Goal: Information Seeking & Learning: Learn about a topic

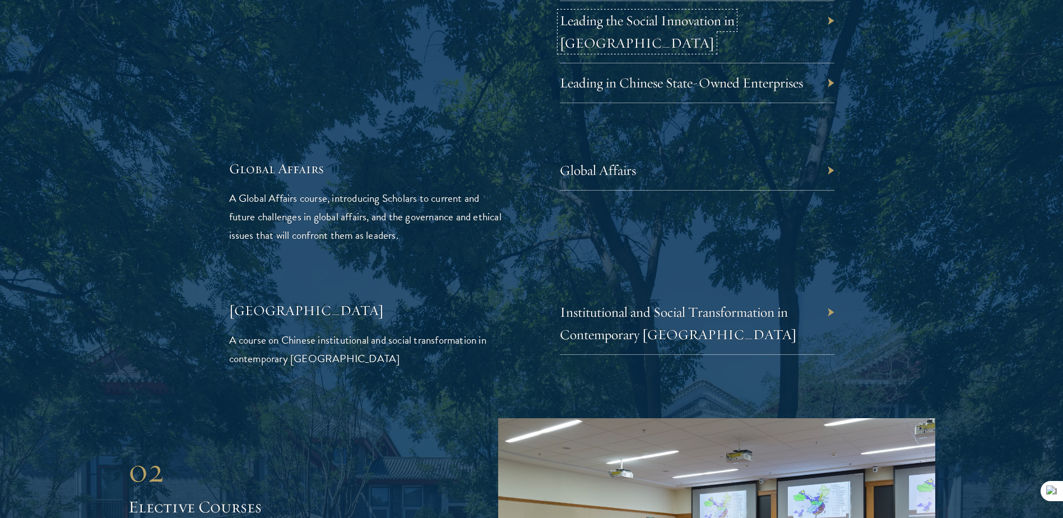
scroll to position [2577, 0]
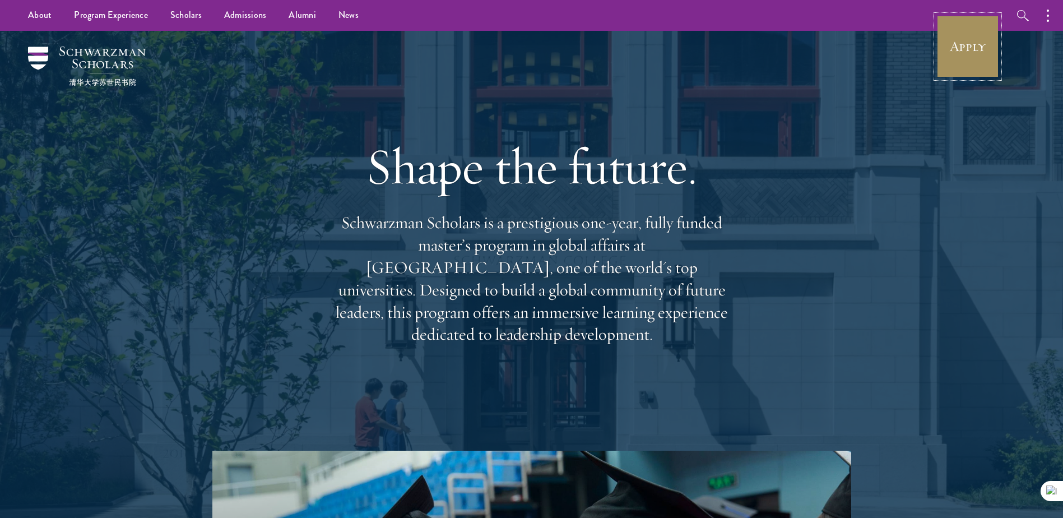
click at [950, 49] on link "Apply" at bounding box center [967, 46] width 63 height 63
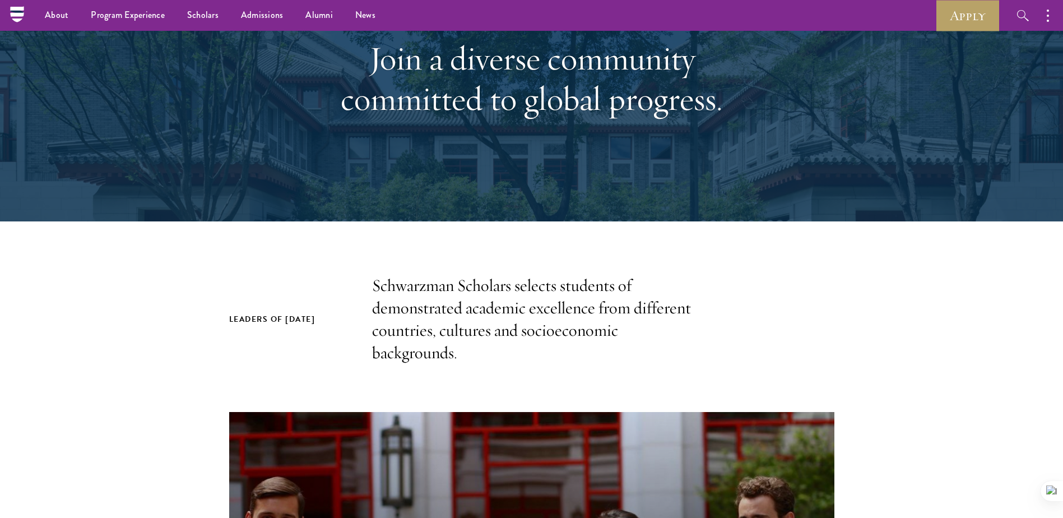
scroll to position [56, 0]
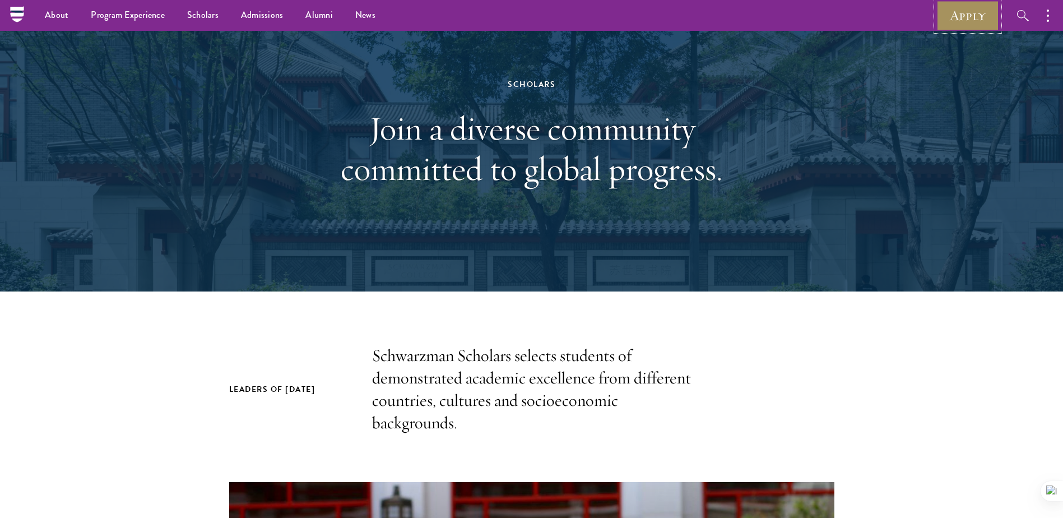
click at [942, 15] on link "Apply" at bounding box center [967, 15] width 63 height 31
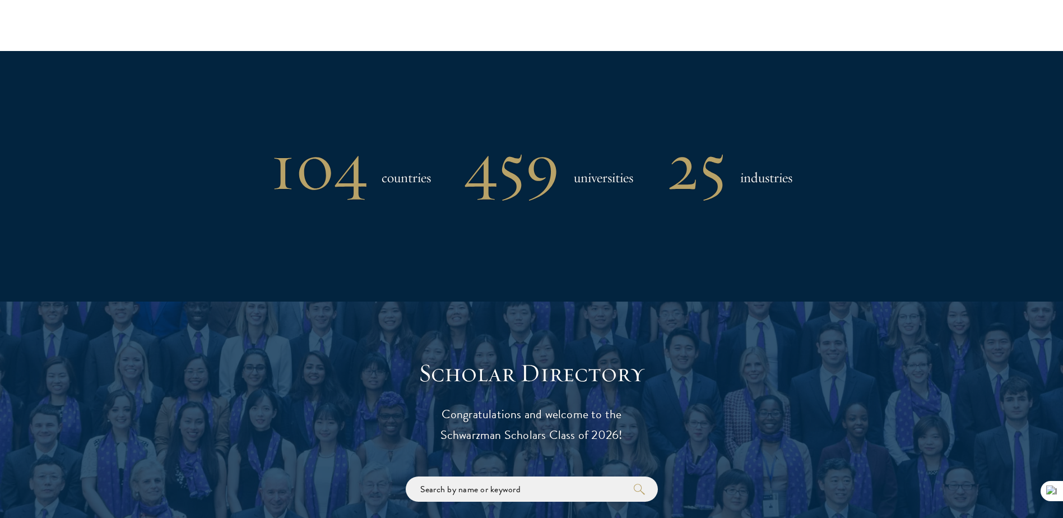
scroll to position [935, 0]
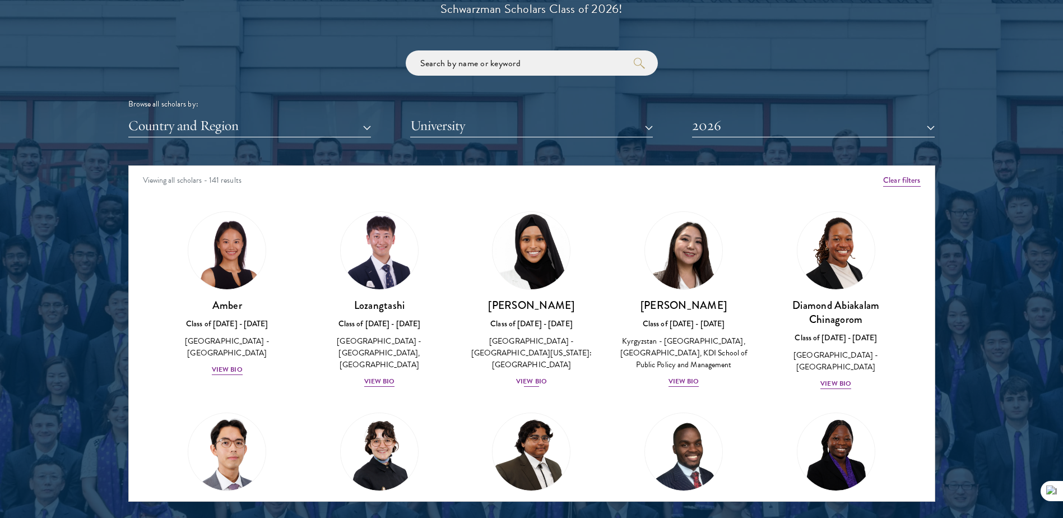
scroll to position [1344, 0]
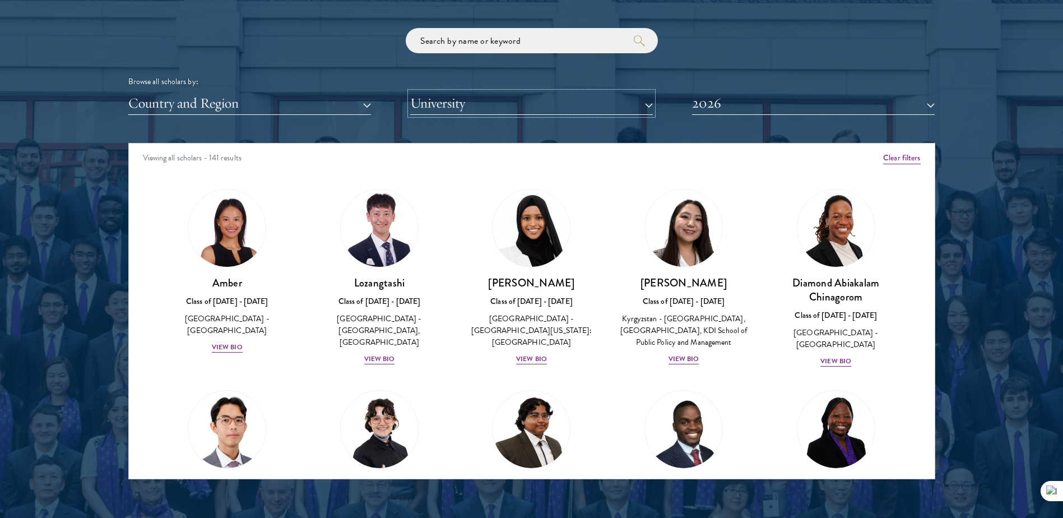
click at [505, 111] on button "University" at bounding box center [531, 103] width 243 height 23
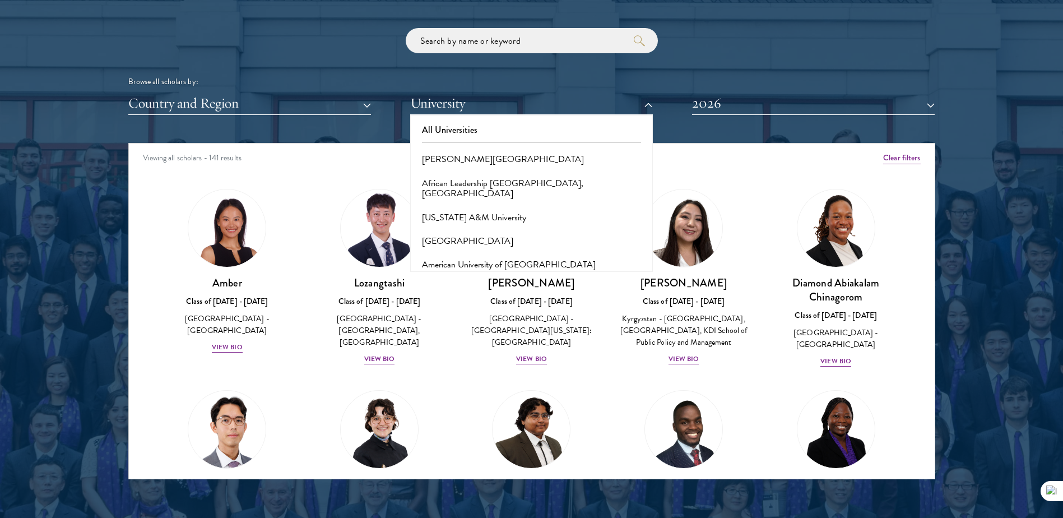
click at [257, 90] on div "Browse all scholars by: Country and Region All Countries and Regions Afghanista…" at bounding box center [531, 71] width 807 height 87
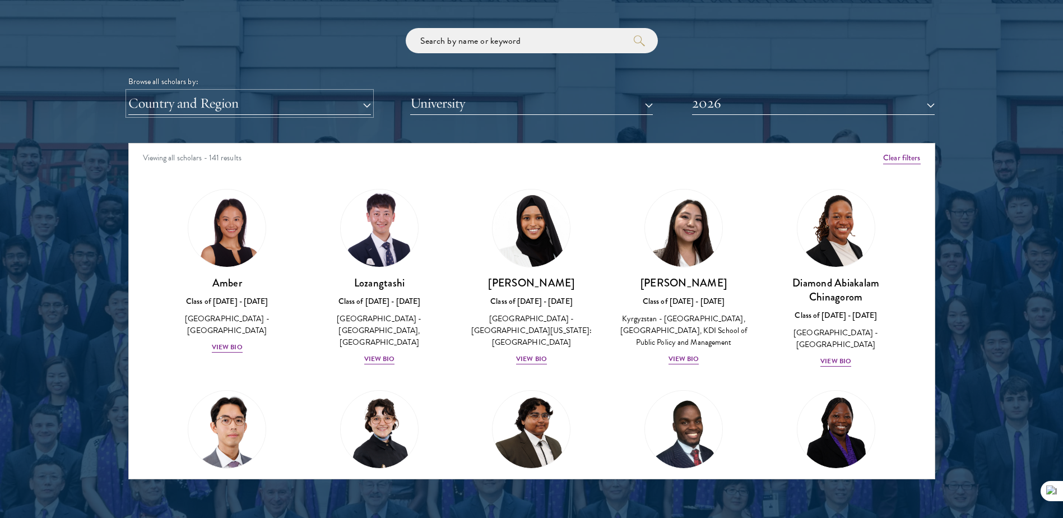
click at [256, 101] on button "Country and Region" at bounding box center [249, 103] width 243 height 23
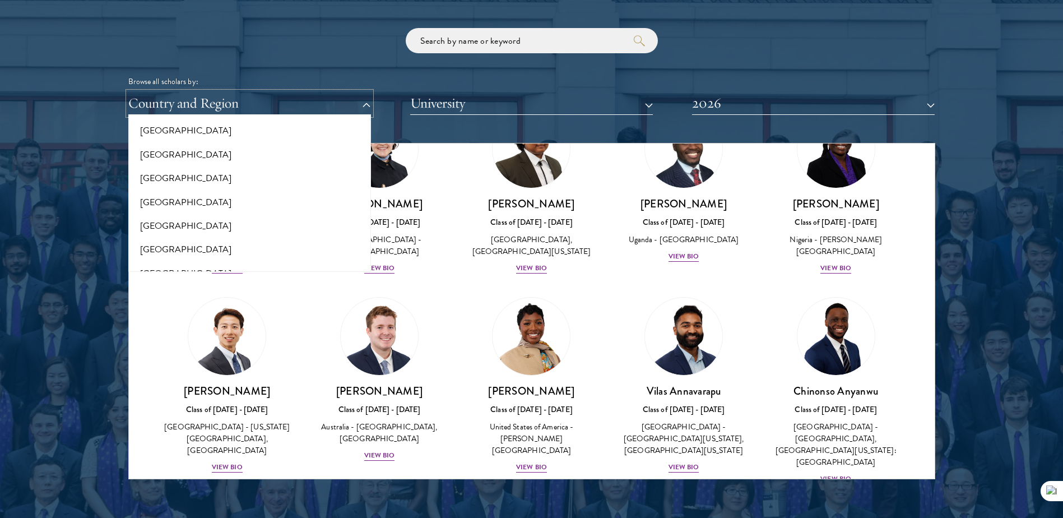
scroll to position [2349, 0]
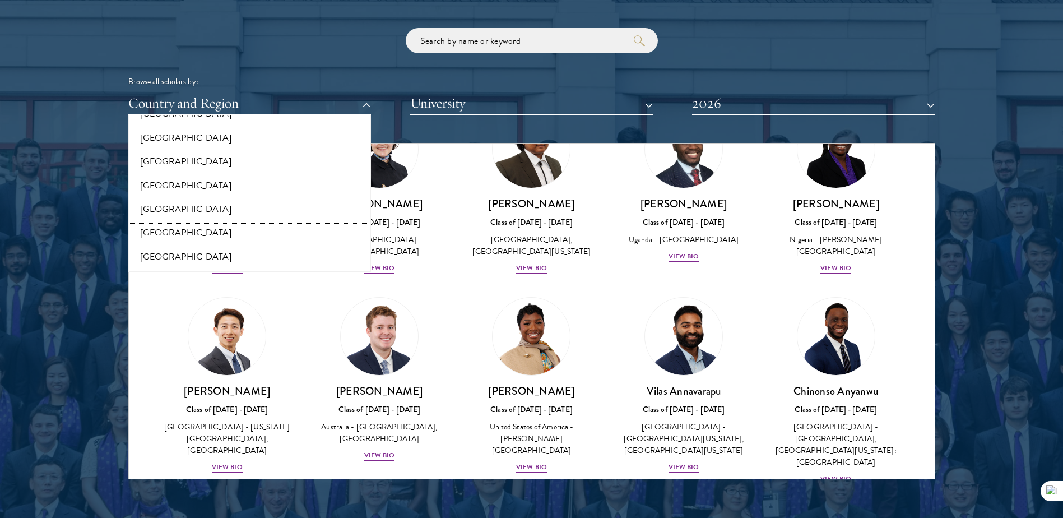
click at [189, 210] on button "[GEOGRAPHIC_DATA]" at bounding box center [250, 209] width 236 height 24
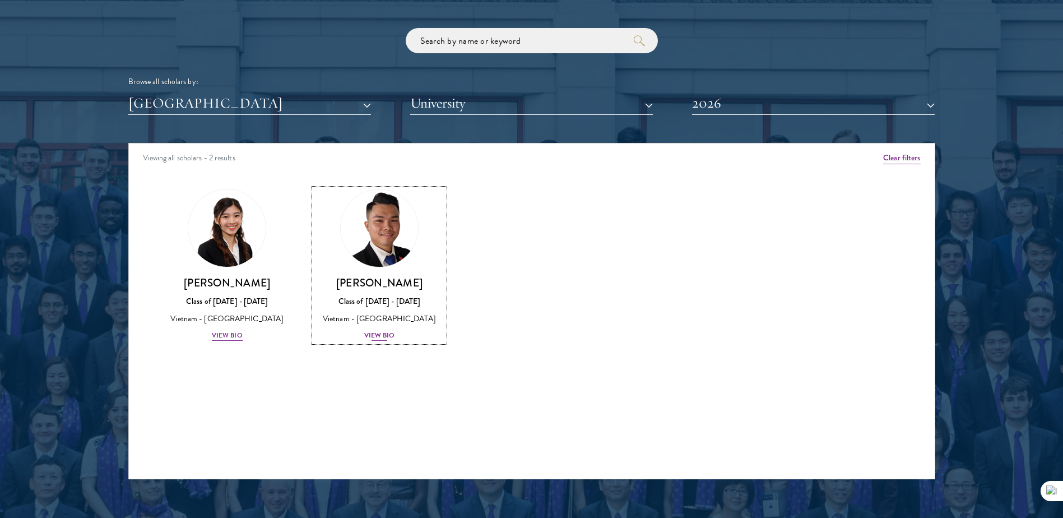
click at [378, 240] on img at bounding box center [379, 227] width 85 height 85
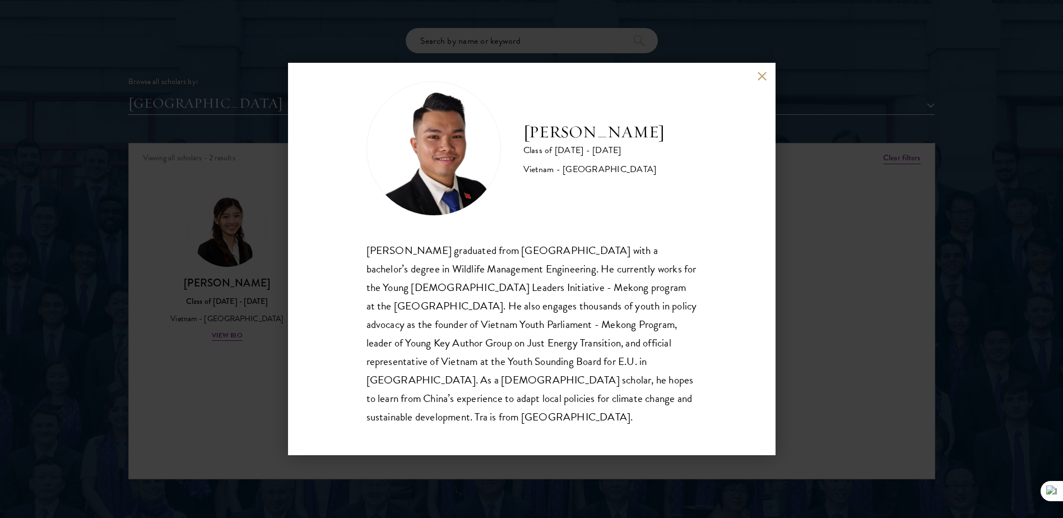
scroll to position [20, 0]
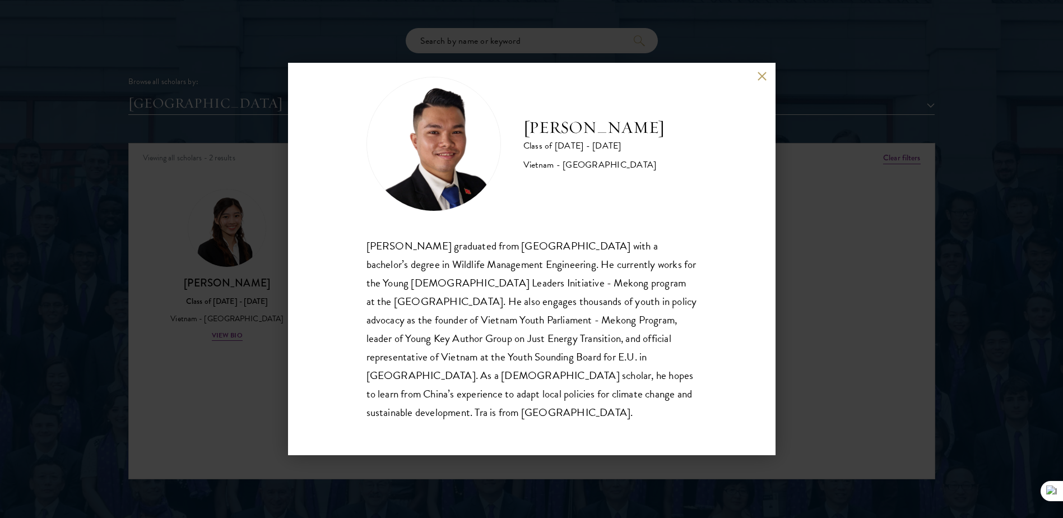
click at [369, 236] on div "Tra Nguyen graduated from Szent Istvan University with a bachelor’s degree in W…" at bounding box center [531, 328] width 330 height 185
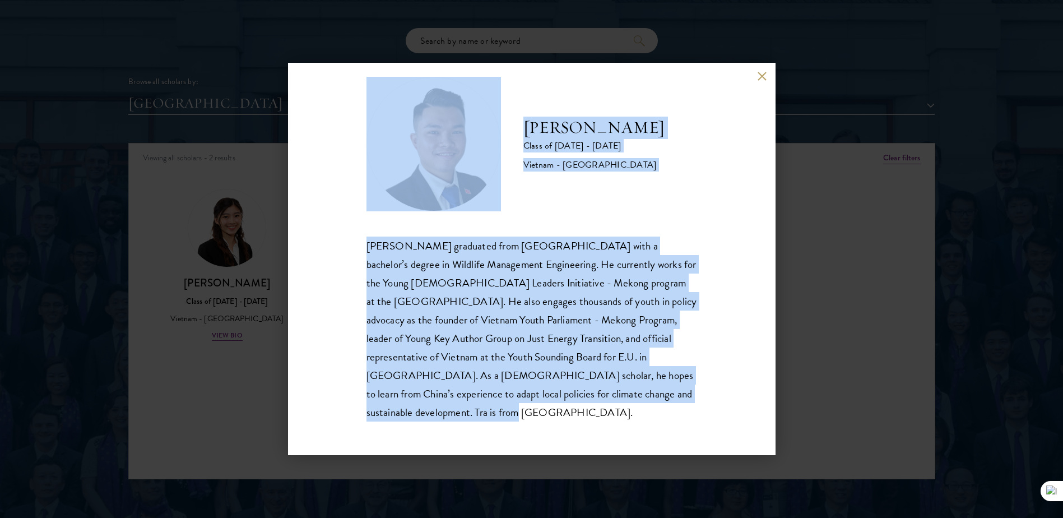
drag, startPoint x: 511, startPoint y: 120, endPoint x: 594, endPoint y: 425, distance: 315.7
click at [594, 425] on div "Tra Nguyen Class of 2025 - 2026 Vietnam - Szent Istvan University Tra Nguyen gr…" at bounding box center [531, 259] width 487 height 392
drag, startPoint x: 594, startPoint y: 425, endPoint x: 518, endPoint y: 332, distance: 120.2
copy div "Tra Nguyen Class of 2025 - 2026 Vietnam - Szent Istvan University Tra Nguyen gr…"
click at [546, 153] on div "Tra Nguyen Class of 2025 - 2026 Vietnam - Szent Istvan University" at bounding box center [593, 144] width 141 height 55
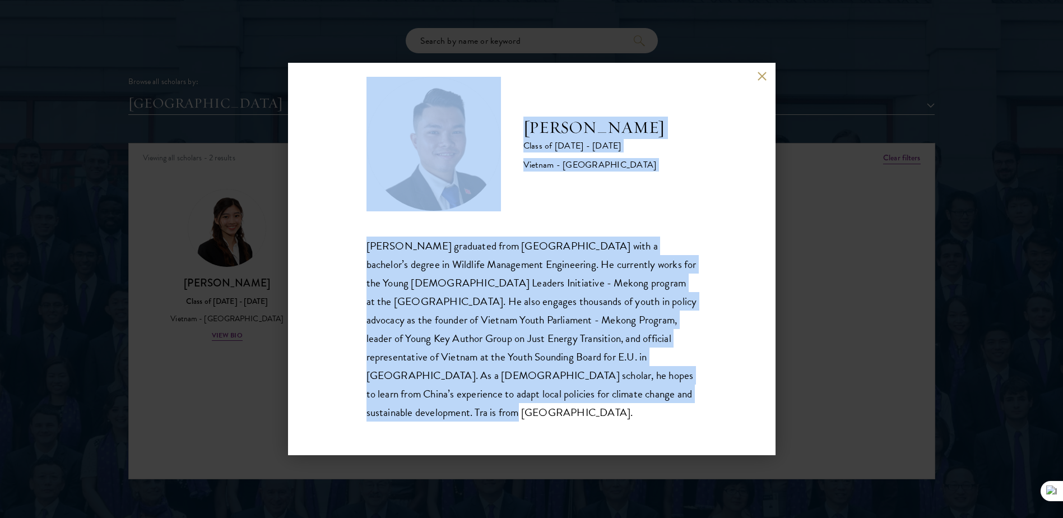
click at [547, 117] on h2 "Tra Nguyen" at bounding box center [593, 128] width 141 height 22
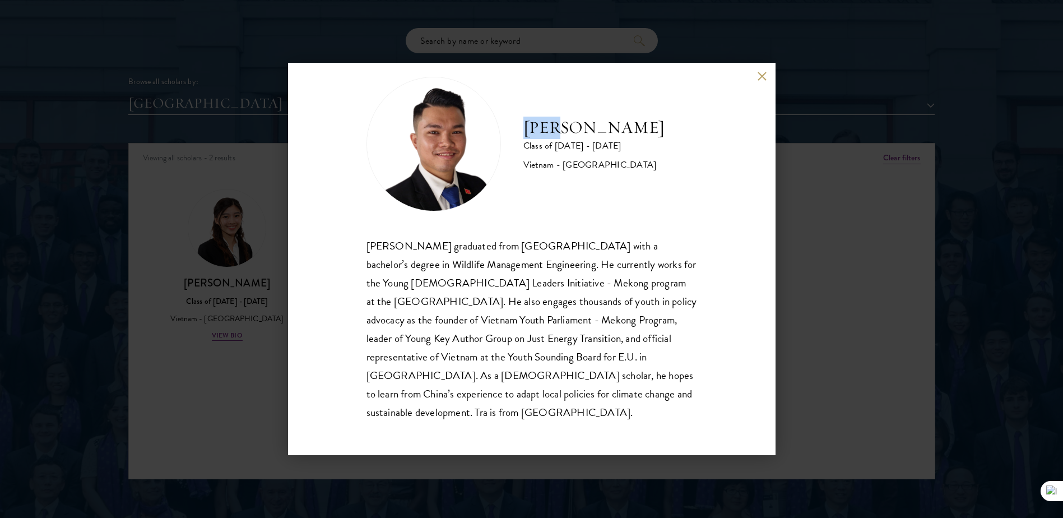
click at [547, 117] on h2 "Tra Nguyen" at bounding box center [593, 128] width 141 height 22
drag, startPoint x: 547, startPoint y: 117, endPoint x: 552, endPoint y: 126, distance: 10.0
click at [552, 126] on div at bounding box center [547, 133] width 101 height 17
click at [457, 314] on div "Tra Nguyen graduated from Szent Istvan University with a bachelor’s degree in W…" at bounding box center [531, 328] width 330 height 185
click at [765, 82] on div "Tra Nguyen Class of 2025 - 2026 Vietnam - Szent Istvan University Tra Nguyen gr…" at bounding box center [531, 259] width 487 height 392
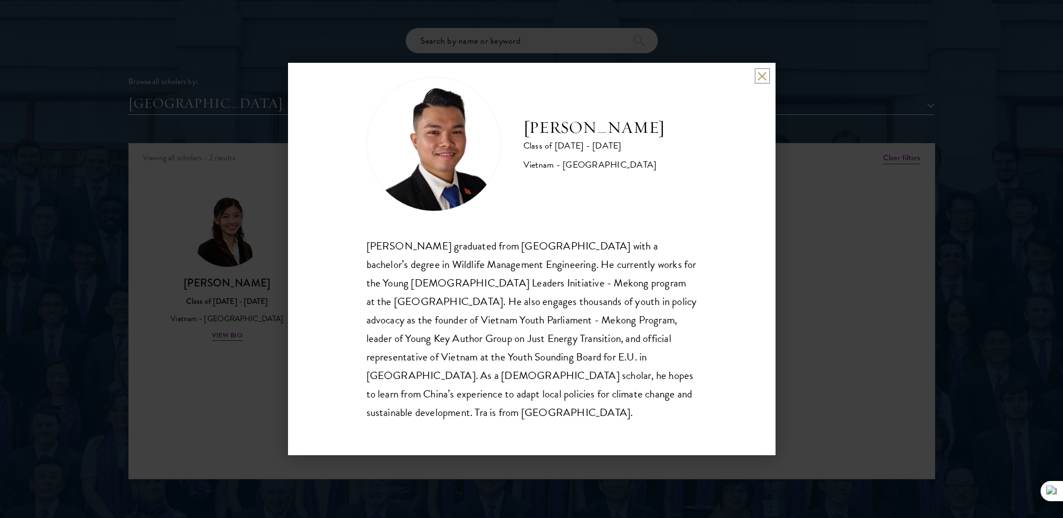
drag, startPoint x: 761, startPoint y: 73, endPoint x: 751, endPoint y: 72, distance: 10.7
click at [761, 73] on button at bounding box center [762, 76] width 10 height 10
